Goal: Transaction & Acquisition: Purchase product/service

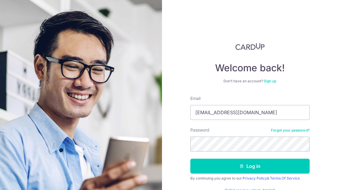
type input "Teokaiwei@gmail.com"
click at [250, 166] on button "Log in" at bounding box center [249, 166] width 119 height 15
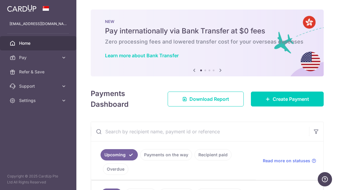
click at [0, 0] on icon "button" at bounding box center [0, 0] width 0 height 0
click at [36, 41] on span "Home" at bounding box center [38, 43] width 39 height 6
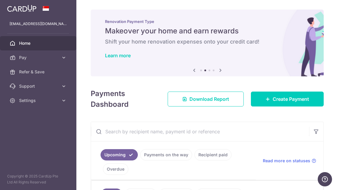
click at [0, 0] on icon "button" at bounding box center [0, 0] width 0 height 0
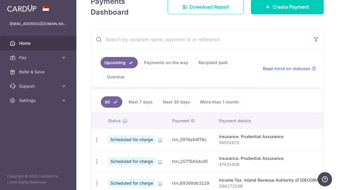
scroll to position [93, 0]
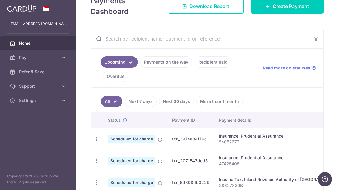
click at [50, 62] on link "Pay" at bounding box center [38, 57] width 76 height 14
click at [37, 73] on span "Payments" at bounding box center [38, 72] width 39 height 6
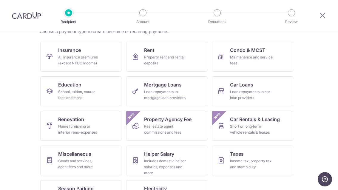
scroll to position [63, 0]
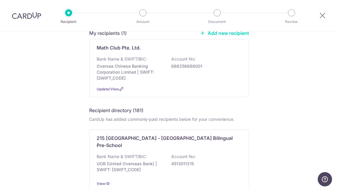
scroll to position [55, 0]
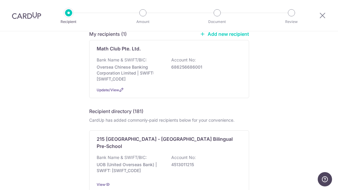
click at [232, 70] on div "Bank Name & SWIFT/BIC: Oversea Chinese Banking Corporation Limited | SWIFT: [SW…" at bounding box center [169, 69] width 145 height 25
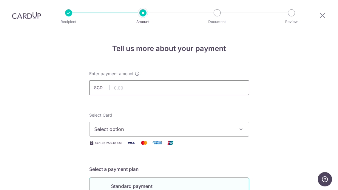
click at [229, 91] on input "text" at bounding box center [169, 87] width 160 height 15
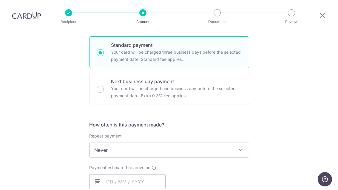
scroll to position [140, 0]
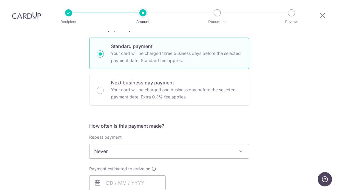
click at [294, 46] on div "Tell us more about your payment Enter payment amount SGD Select Card Select opt…" at bounding box center [169, 161] width 338 height 540
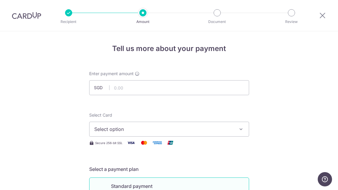
scroll to position [-1, 0]
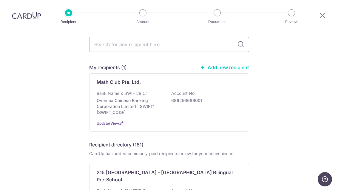
scroll to position [21, 0]
click at [213, 104] on p "686256686001" at bounding box center [204, 101] width 67 height 6
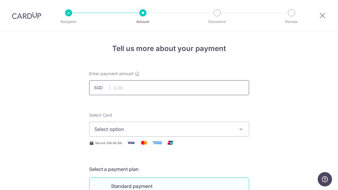
click at [197, 92] on input "text" at bounding box center [169, 87] width 160 height 15
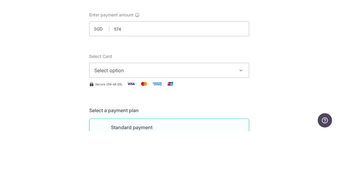
type input "574.00"
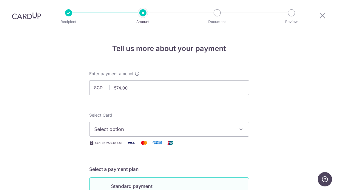
click at [209, 126] on span "Select option" at bounding box center [163, 129] width 139 height 7
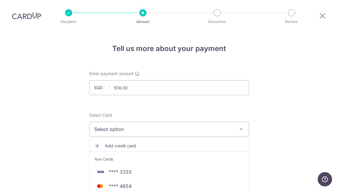
click at [135, 183] on span "**** 4854" at bounding box center [169, 186] width 150 height 7
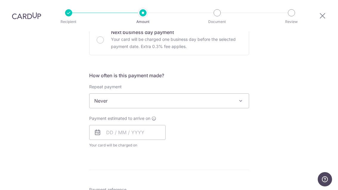
scroll to position [193, 0]
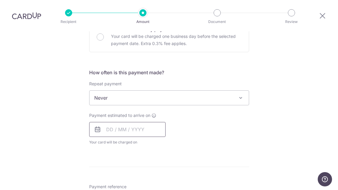
click at [144, 122] on input "text" at bounding box center [127, 129] width 76 height 15
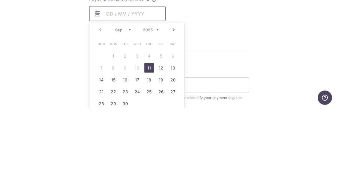
scroll to position [238, 0]
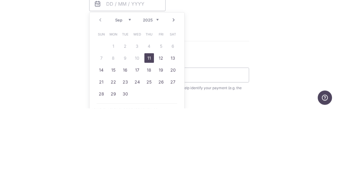
click at [151, 135] on link "11" at bounding box center [149, 140] width 10 height 10
type input "11/09/2025"
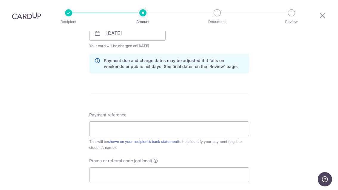
scroll to position [290, 0]
click at [120, 121] on input "Payment reference" at bounding box center [169, 128] width 160 height 15
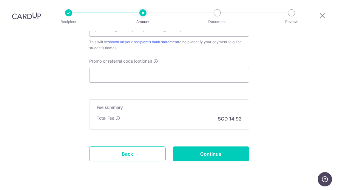
scroll to position [389, 0]
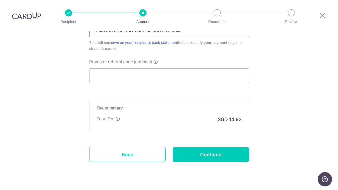
type input "Teo Chen He Eason"
click at [231, 147] on input "Continue" at bounding box center [211, 154] width 76 height 15
type input "Create Schedule"
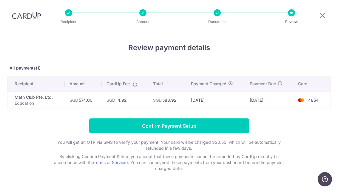
scroll to position [1, 0]
click at [229, 129] on input "Confirm Payment Setup" at bounding box center [169, 125] width 160 height 15
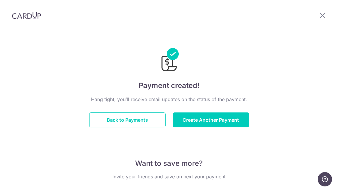
click at [141, 124] on button "Back to Payments" at bounding box center [127, 119] width 76 height 15
